Goal: Obtain resource: Obtain resource

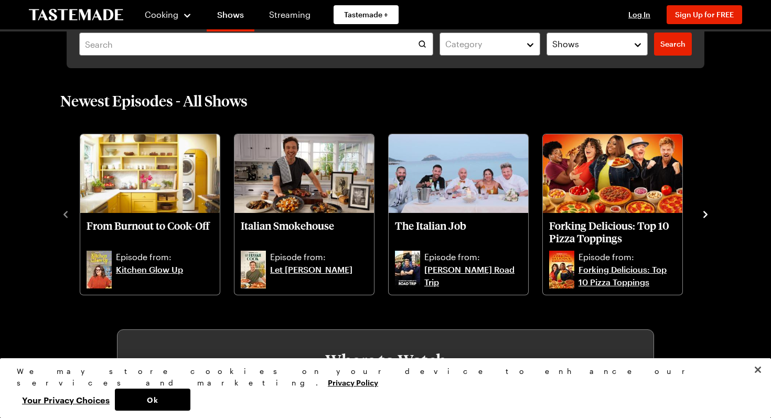
scroll to position [292, 0]
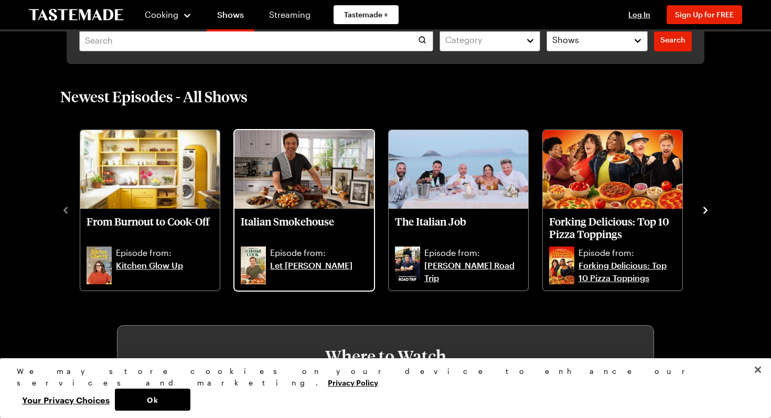
click at [307, 162] on img "Italian Smokehouse" at bounding box center [305, 169] width 140 height 79
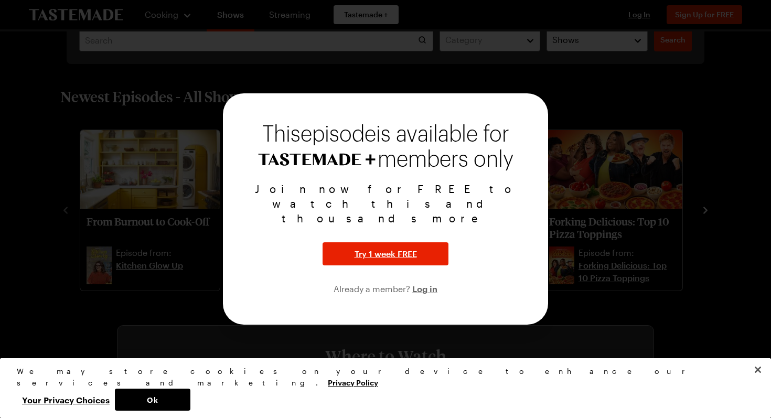
click at [432, 336] on div at bounding box center [385, 209] width 771 height 418
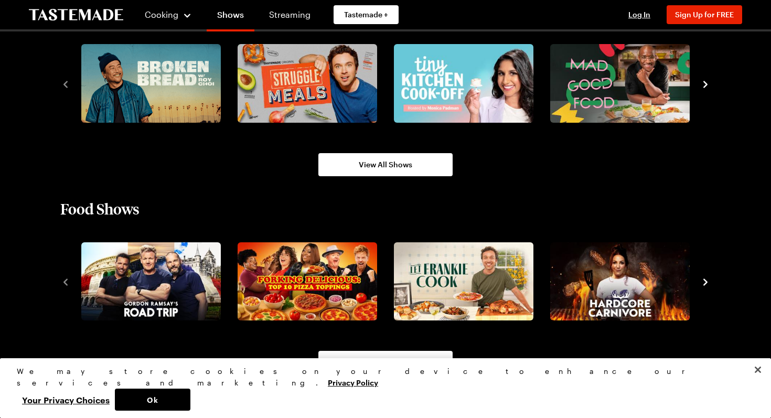
scroll to position [798, 0]
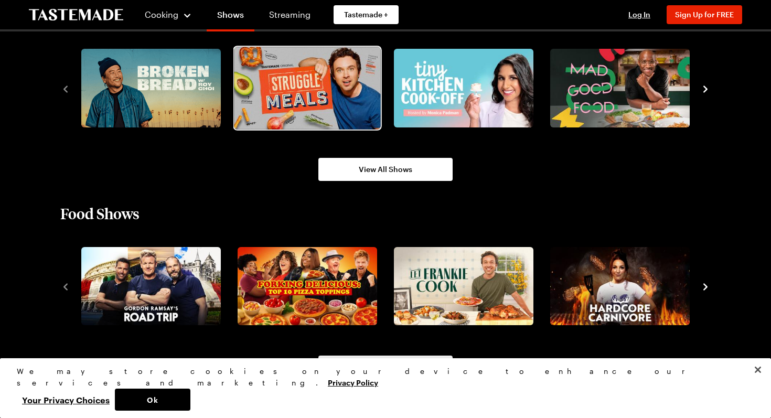
click at [350, 95] on img "2 / 8" at bounding box center [307, 88] width 146 height 82
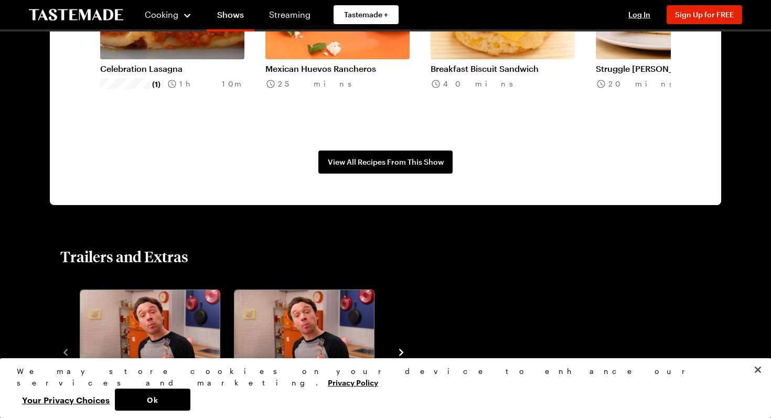
scroll to position [984, 0]
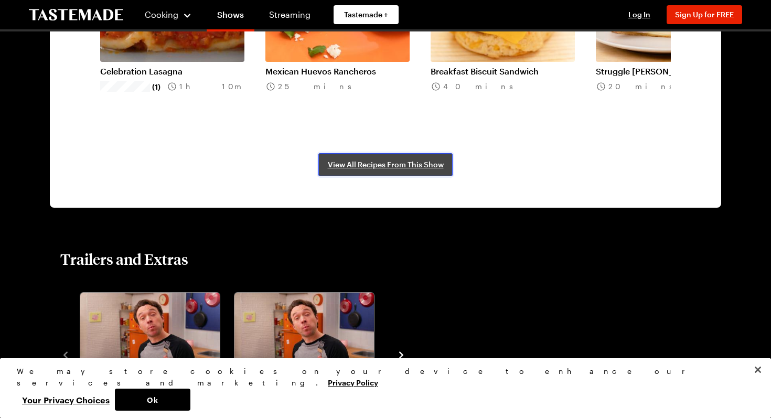
click at [369, 169] on link "View All Recipes From This Show" at bounding box center [385, 164] width 134 height 23
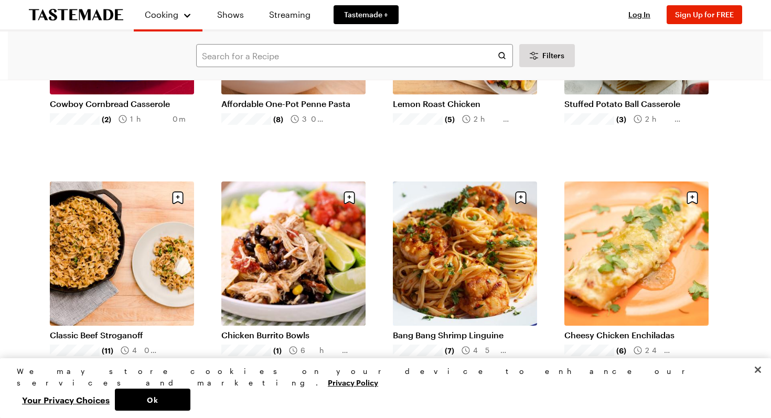
scroll to position [437, 0]
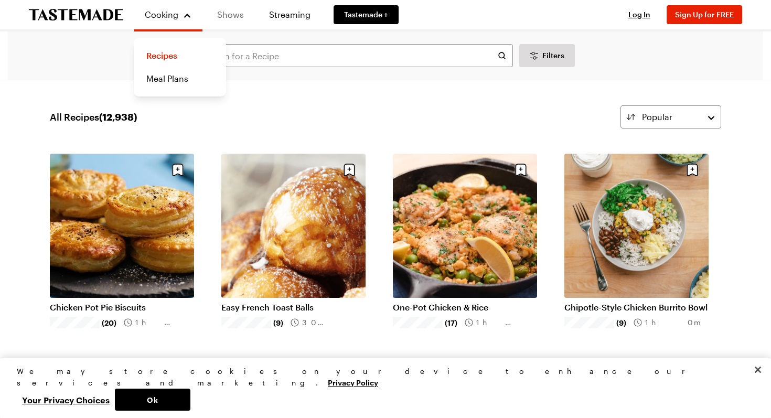
click at [224, 12] on link "Shows" at bounding box center [231, 14] width 48 height 29
click at [231, 14] on link "Shows" at bounding box center [231, 14] width 48 height 29
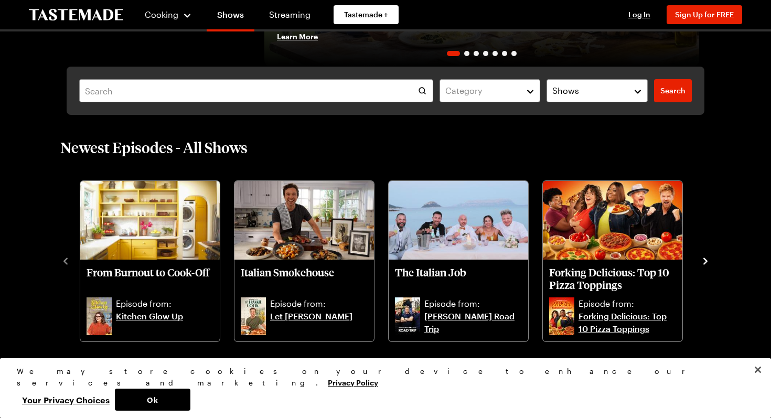
scroll to position [241, 0]
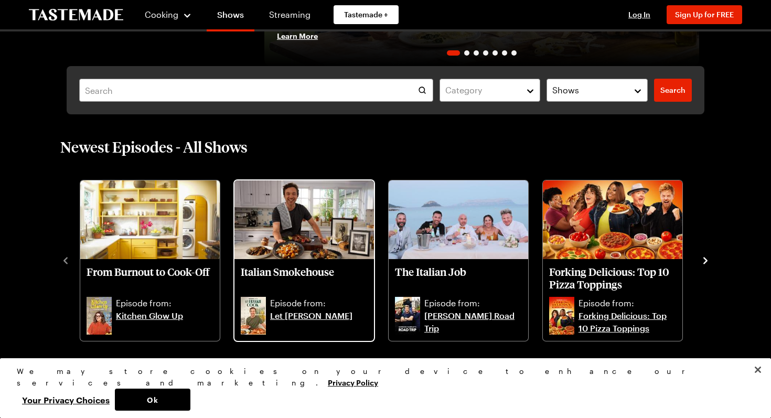
click at [324, 236] on img "Italian Smokehouse" at bounding box center [305, 219] width 140 height 79
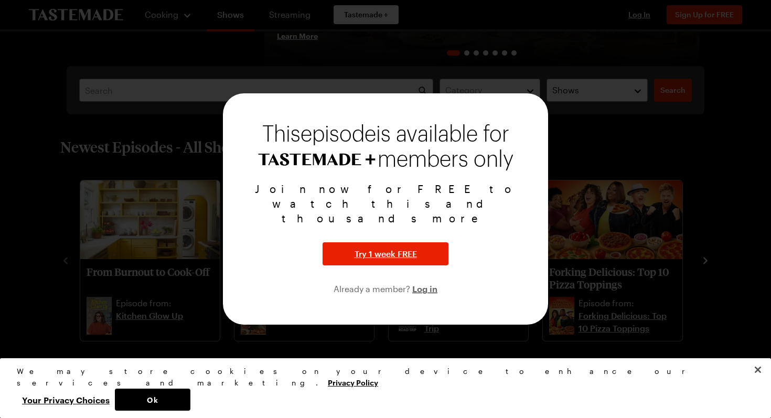
click at [346, 300] on div "This episode is available for members only Join now for FREE to watch this and …" at bounding box center [385, 208] width 325 height 231
click at [324, 361] on div at bounding box center [385, 209] width 771 height 418
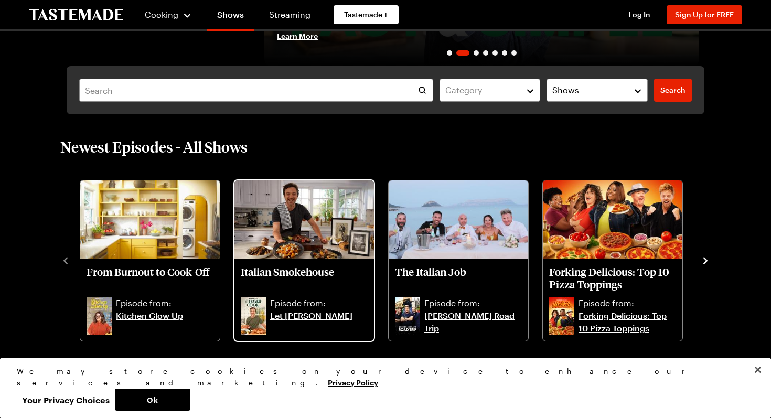
scroll to position [257, 0]
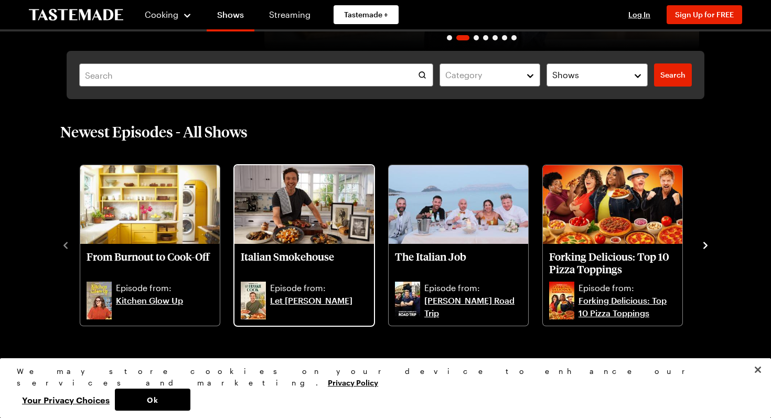
click at [327, 302] on link "Let [PERSON_NAME]" at bounding box center [319, 306] width 98 height 25
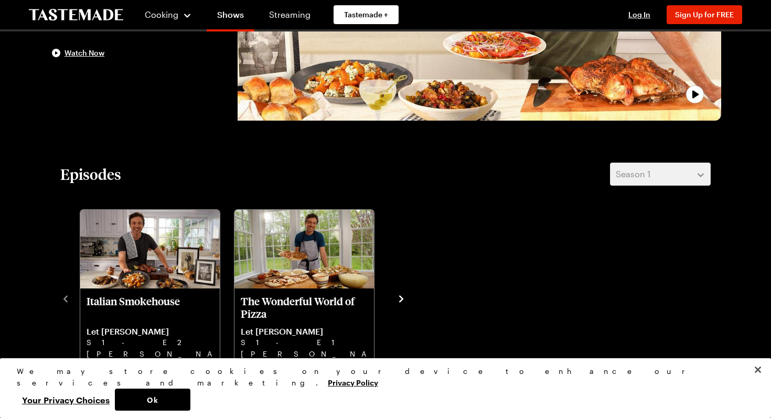
scroll to position [294, 0]
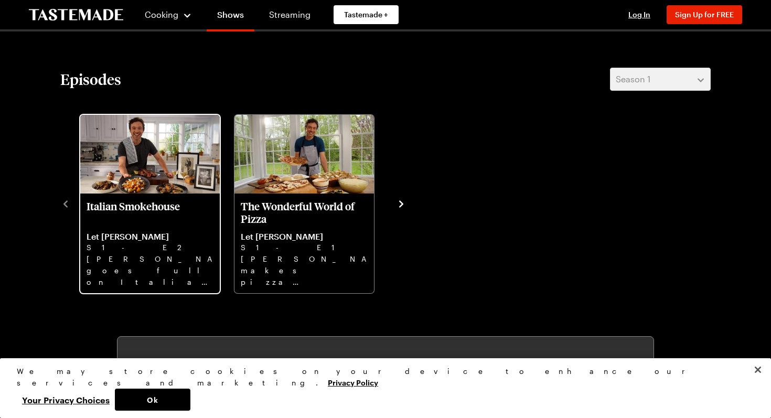
click at [95, 183] on img "Italian Smokehouse" at bounding box center [150, 154] width 140 height 79
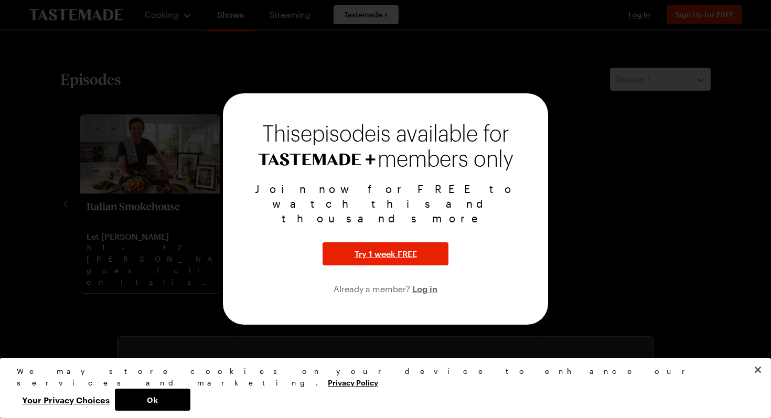
click at [609, 215] on div at bounding box center [385, 209] width 771 height 418
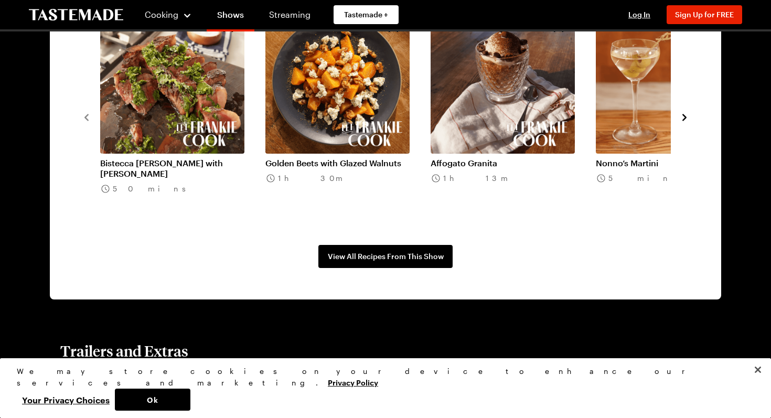
scroll to position [793, 0]
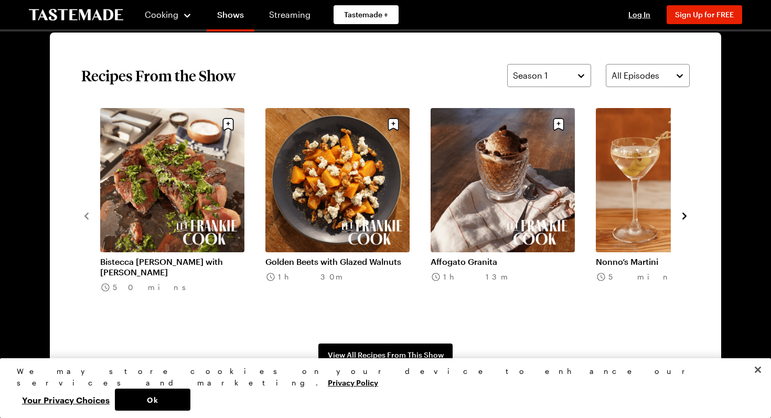
click at [684, 218] on icon "navigate to next item" at bounding box center [685, 216] width 4 height 7
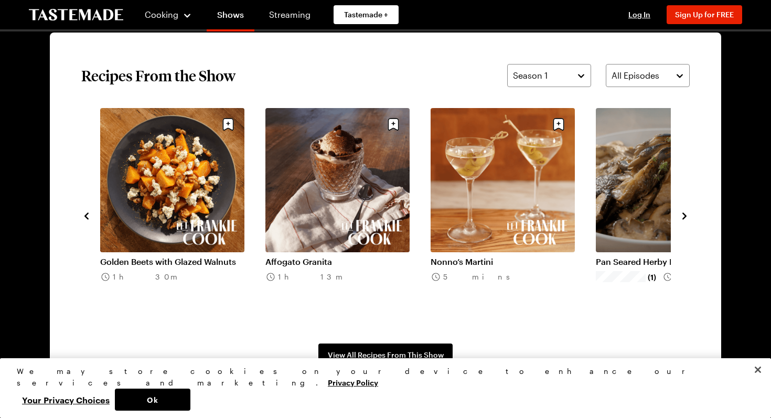
click at [683, 218] on icon "navigate to next item" at bounding box center [685, 216] width 4 height 7
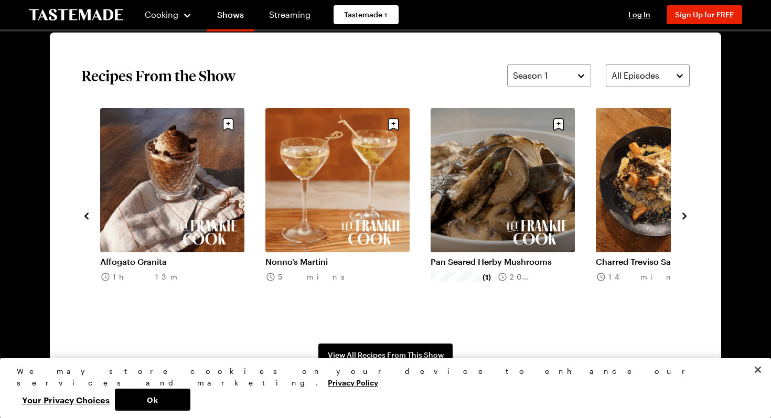
click at [544, 257] on link "Pan Seared Herby Mushrooms" at bounding box center [503, 262] width 144 height 10
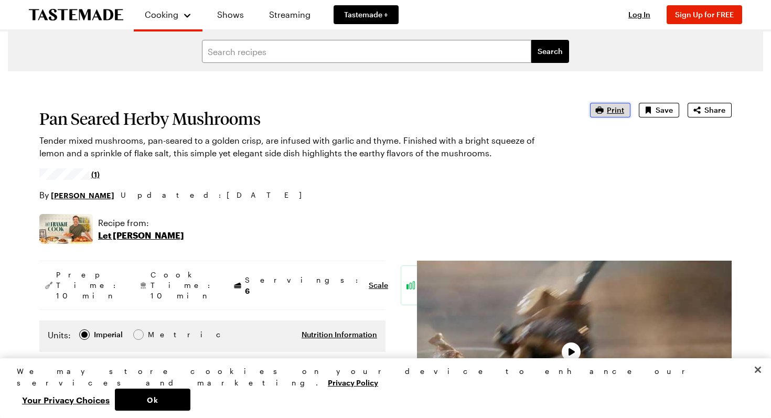
click at [615, 111] on span "Print" at bounding box center [615, 110] width 17 height 10
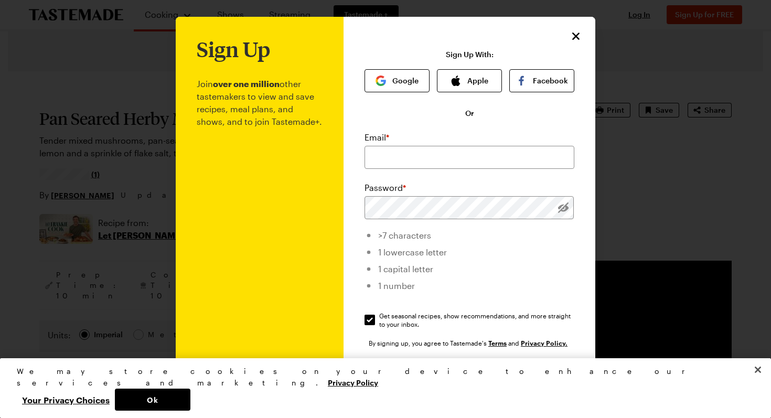
click at [664, 169] on div at bounding box center [385, 209] width 771 height 418
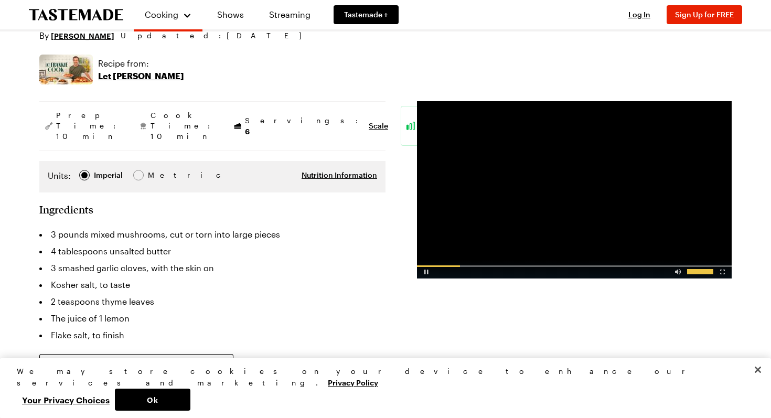
scroll to position [158, 0]
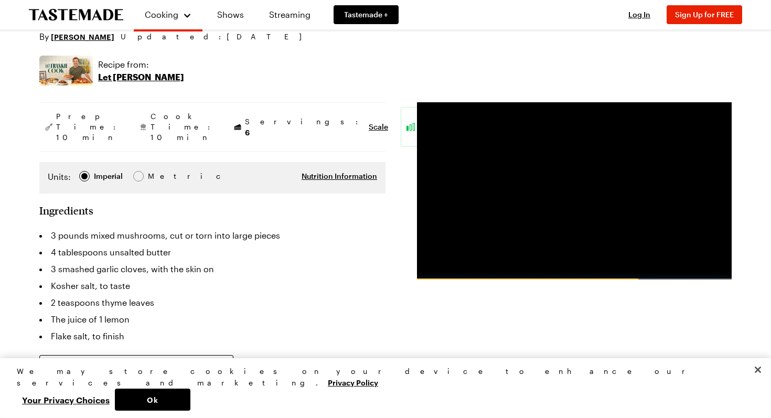
click at [50, 227] on li "3 pounds mixed mushrooms, cut or torn into large pieces" at bounding box center [212, 235] width 346 height 17
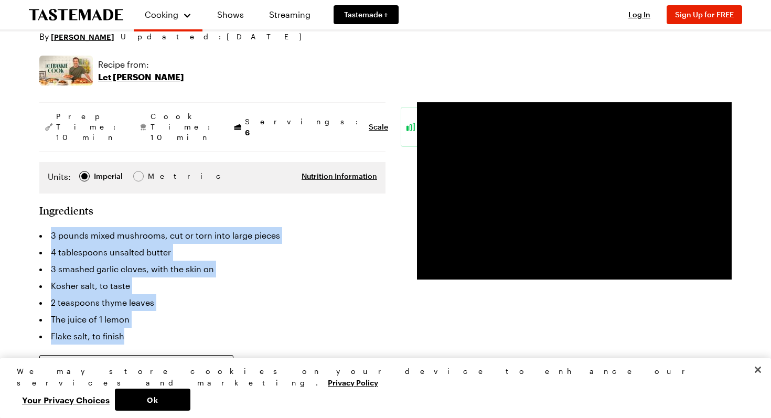
drag, startPoint x: 33, startPoint y: 214, endPoint x: 141, endPoint y: 320, distance: 151.0
copy ul "3 pounds mixed mushrooms, cut or torn into large pieces 4 tablespoons unsalted …"
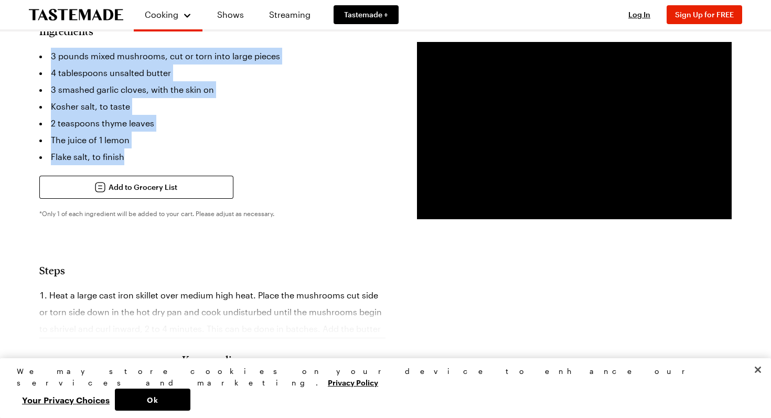
scroll to position [352, 0]
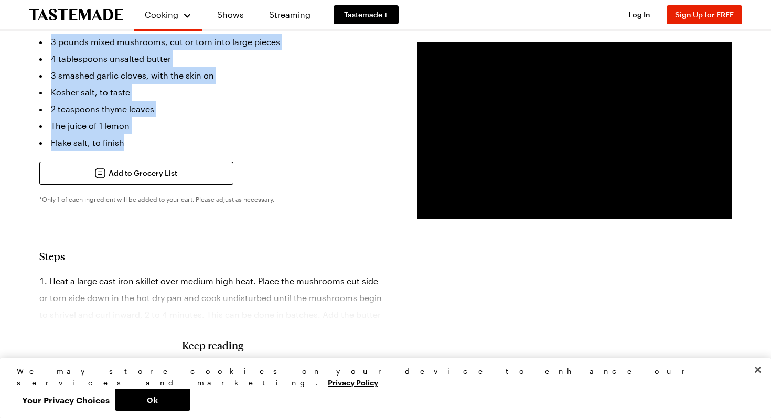
click at [343, 250] on h2 "Steps" at bounding box center [212, 256] width 346 height 13
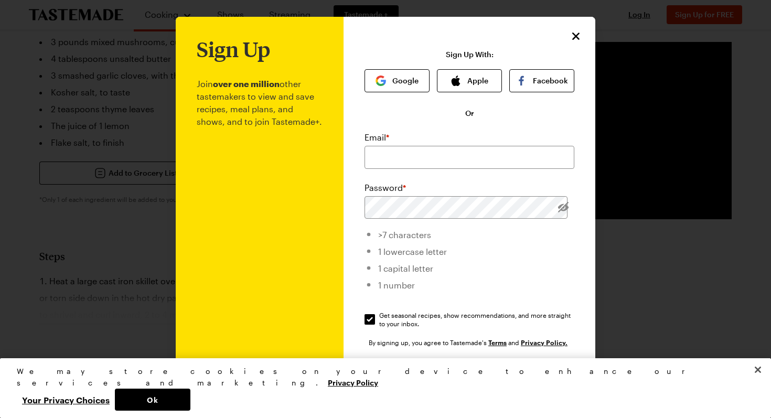
scroll to position [71, 0]
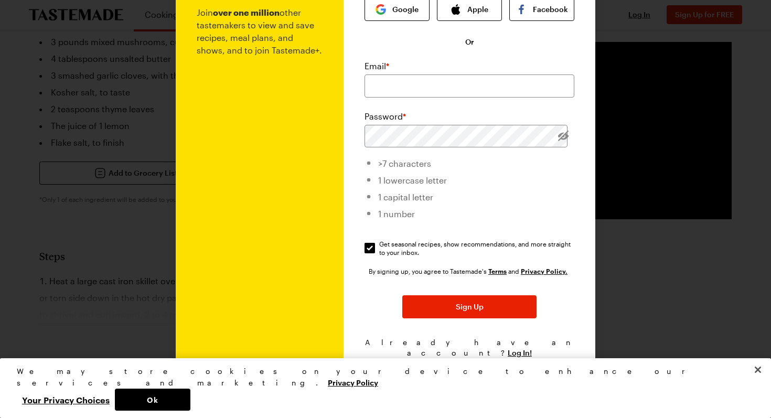
click at [671, 285] on div at bounding box center [385, 209] width 771 height 418
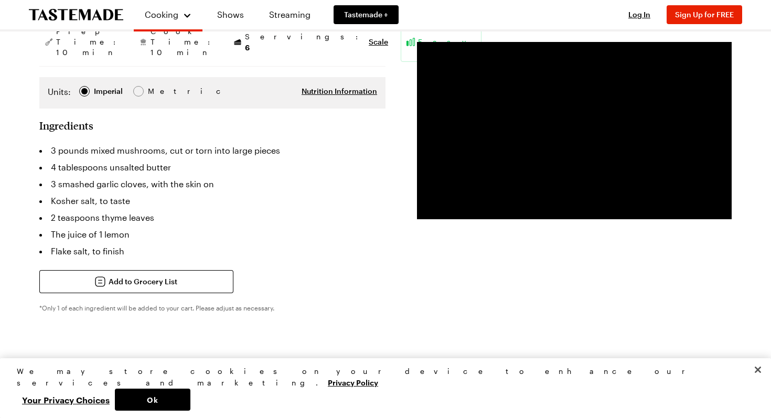
scroll to position [243, 0]
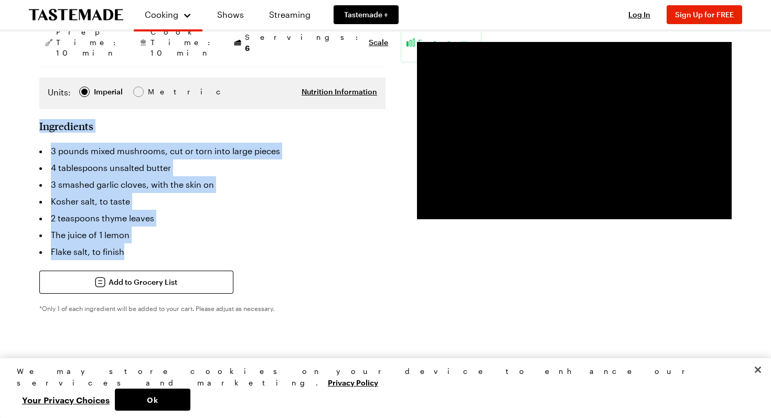
drag, startPoint x: 39, startPoint y: 103, endPoint x: 152, endPoint y: 233, distance: 172.2
click at [152, 233] on section "Ingredients 3 pounds mixed mushrooms, cut or torn into large pieces 4 tablespoo…" at bounding box center [212, 234] width 346 height 229
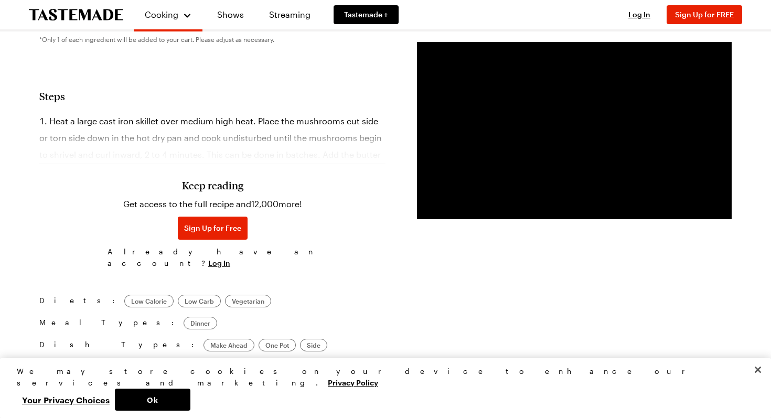
scroll to position [540, 0]
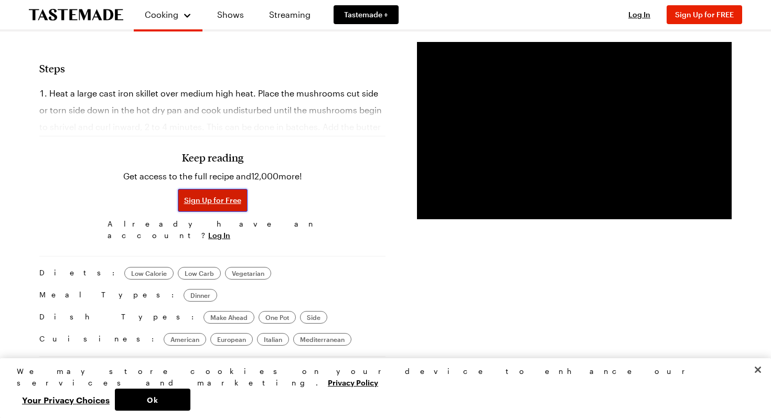
click at [221, 195] on span "Sign Up for Free" at bounding box center [212, 200] width 57 height 10
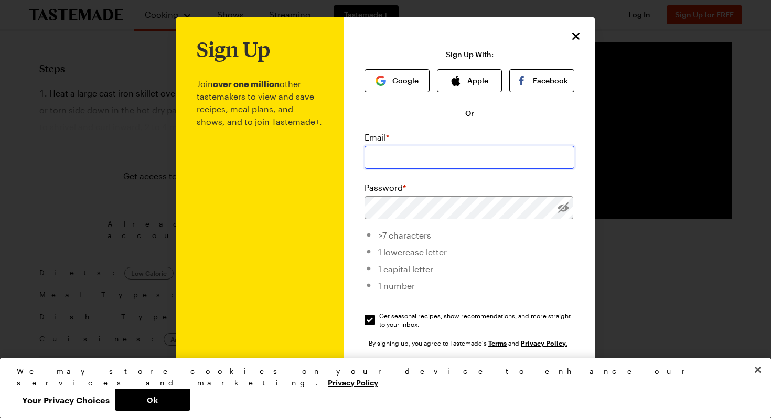
click at [368, 164] on input "email" at bounding box center [470, 157] width 210 height 23
type input "[EMAIL_ADDRESS][DOMAIN_NAME]"
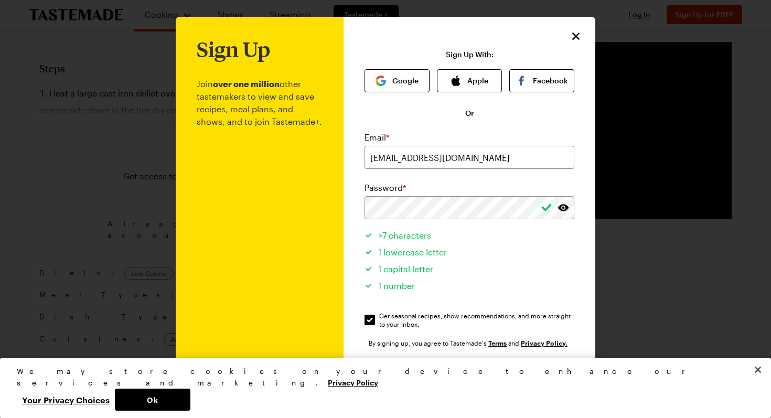
click at [474, 372] on button "Sign Up" at bounding box center [469, 378] width 134 height 23
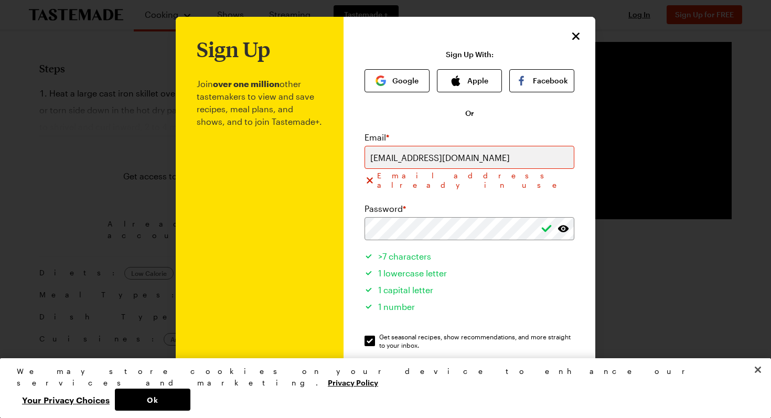
scroll to position [84, 0]
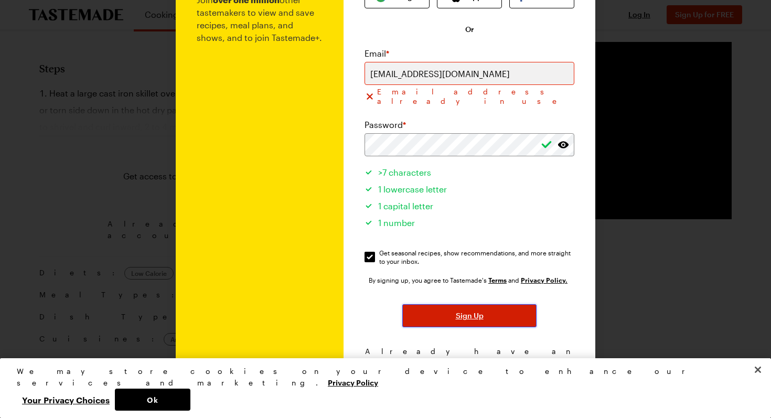
click at [464, 311] on span "Sign Up" at bounding box center [470, 316] width 28 height 10
click at [515, 357] on span "Log In!" at bounding box center [520, 362] width 24 height 10
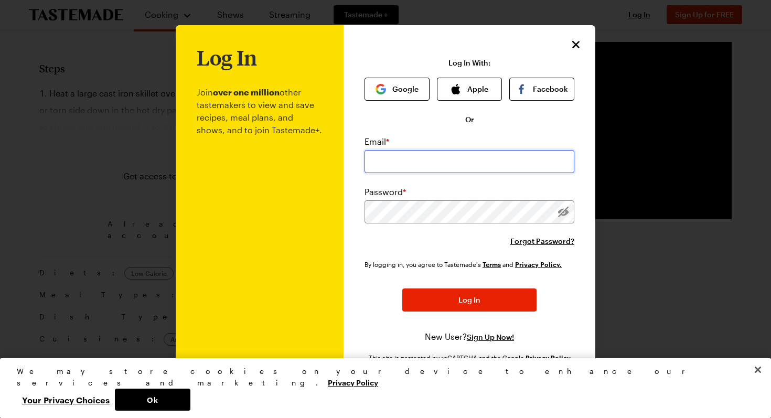
click at [412, 154] on input "email" at bounding box center [470, 161] width 210 height 23
type input "[EMAIL_ADDRESS][DOMAIN_NAME]"
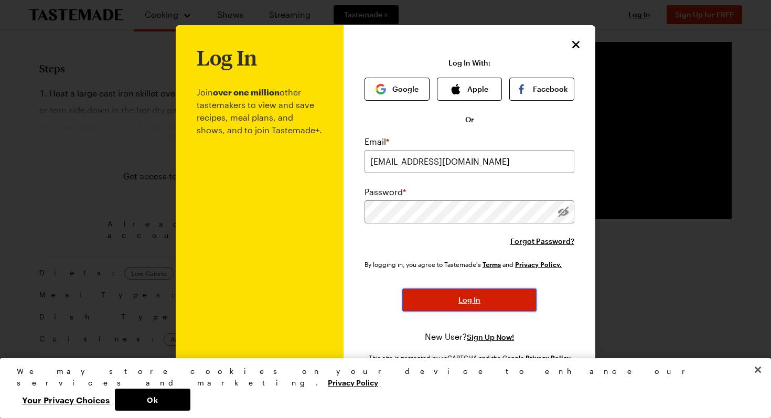
click at [472, 305] on button "Log In" at bounding box center [469, 300] width 134 height 23
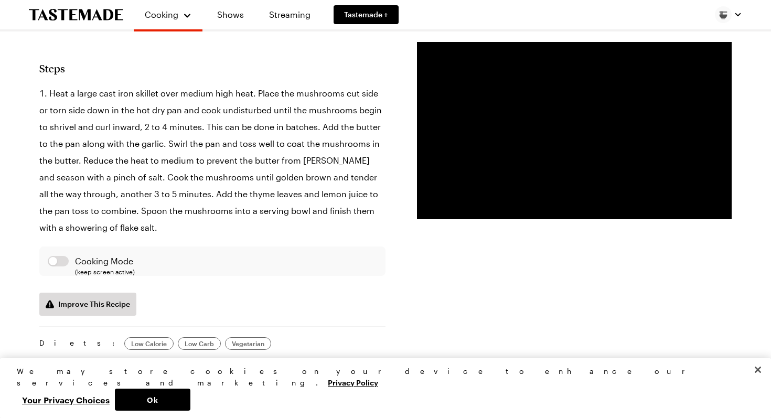
type textarea "x"
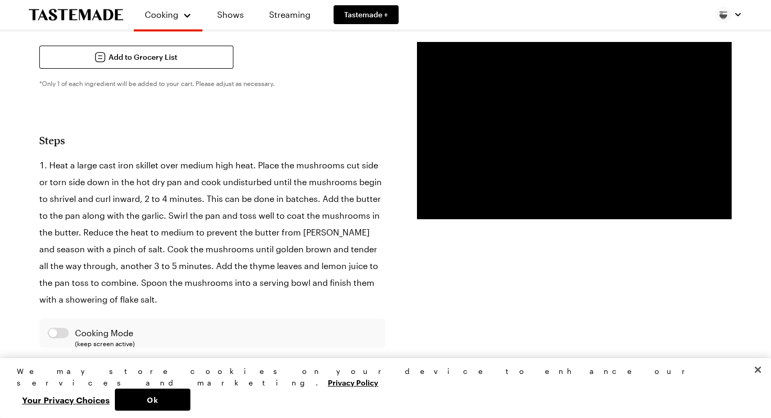
scroll to position [465, 0]
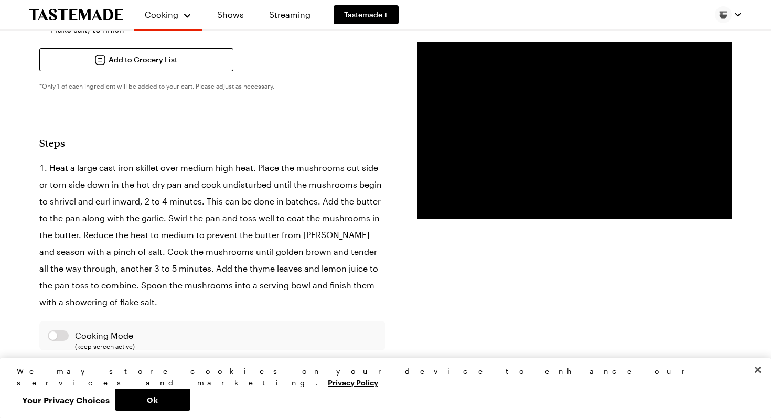
click at [42, 136] on h2 "Steps" at bounding box center [212, 142] width 346 height 13
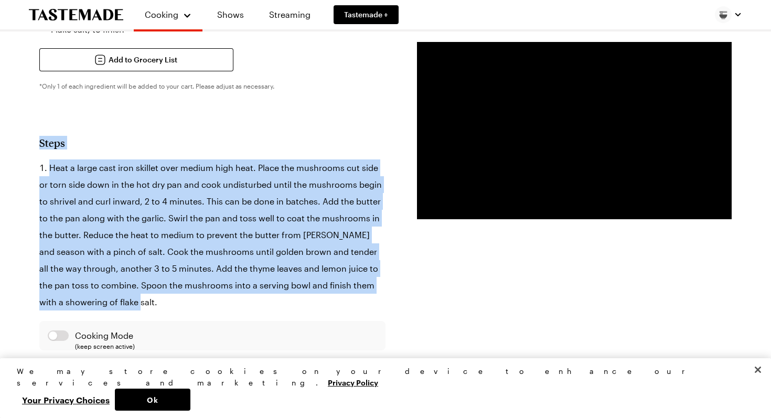
drag, startPoint x: 35, startPoint y: 122, endPoint x: 173, endPoint y: 288, distance: 215.4
click at [173, 288] on div "Pan Seared Herby Mushrooms Tender mixed mushrooms, pan-seared to a golden crisp…" at bounding box center [386, 340] width 756 height 1469
copy section "Steps Heat a large cast iron skillet over medium high heat. Place the mushrooms…"
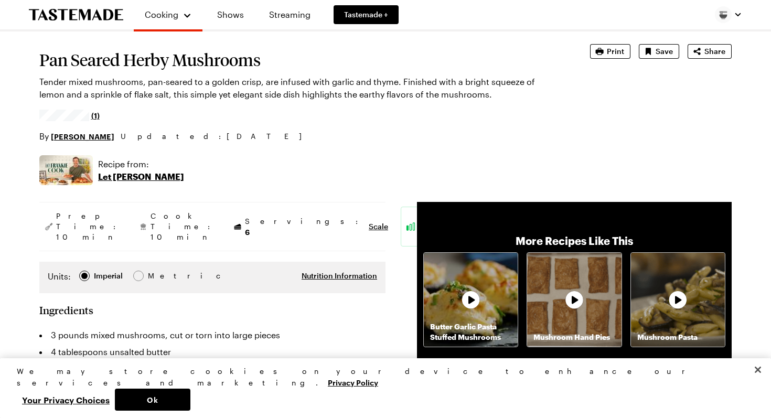
scroll to position [0, 0]
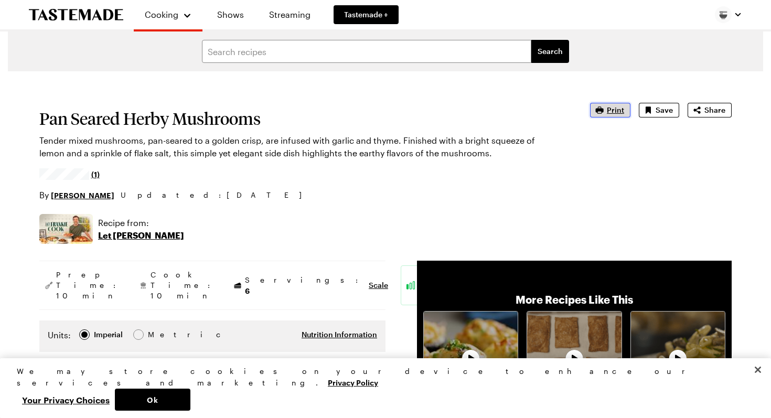
click at [611, 112] on span "Print" at bounding box center [615, 110] width 17 height 10
